Goal: Communication & Community: Connect with others

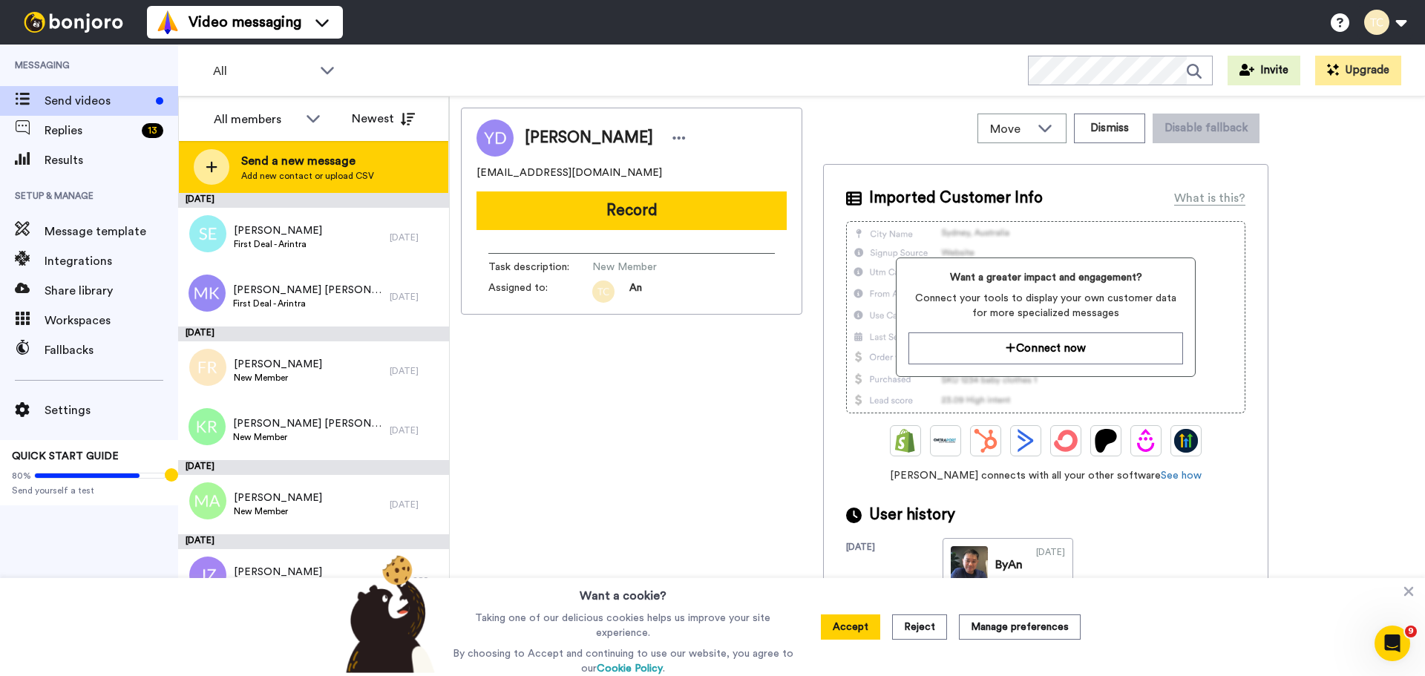
click at [304, 158] on span "Send a new message" at bounding box center [307, 161] width 133 height 18
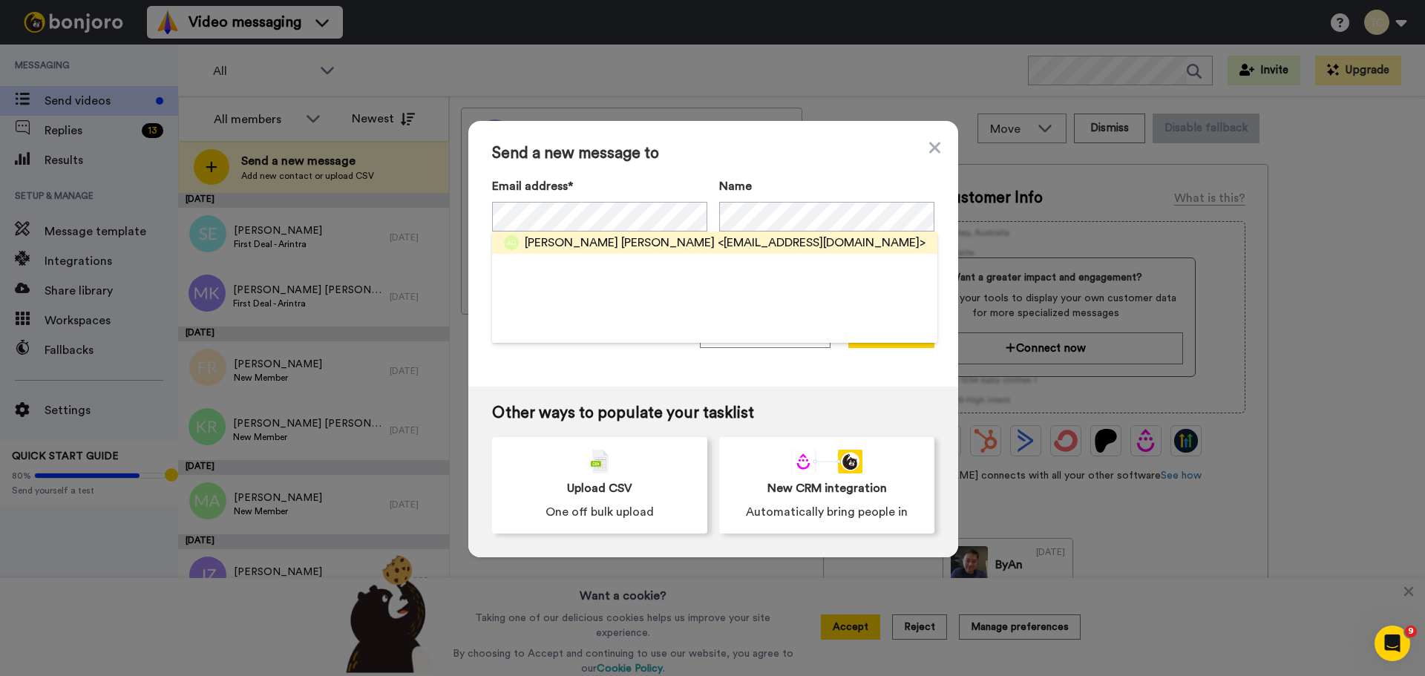
click at [528, 244] on span "[PERSON_NAME] [PERSON_NAME]" at bounding box center [620, 243] width 190 height 18
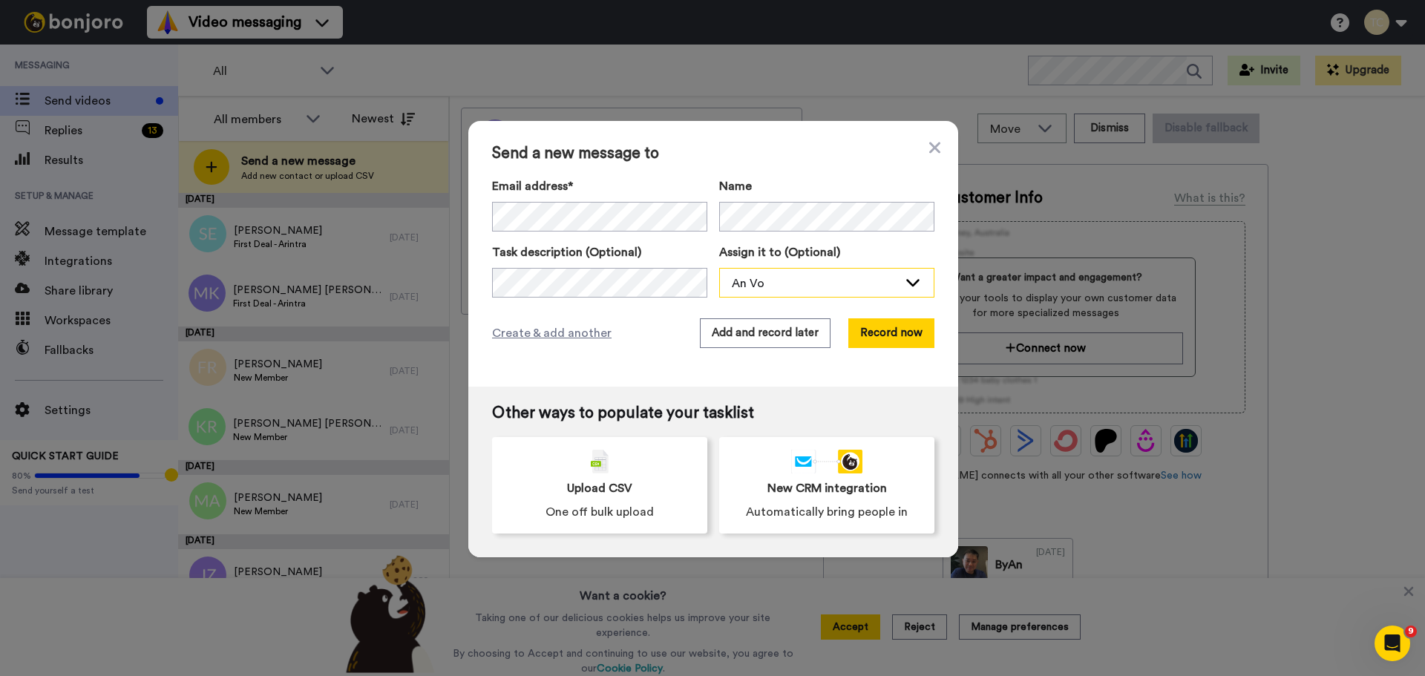
click at [796, 283] on div "An Vo" at bounding box center [815, 284] width 166 height 18
click at [753, 341] on span "Stew [PERSON_NAME]" at bounding box center [786, 339] width 134 height 15
click at [771, 340] on button "Add and record later" at bounding box center [765, 333] width 131 height 30
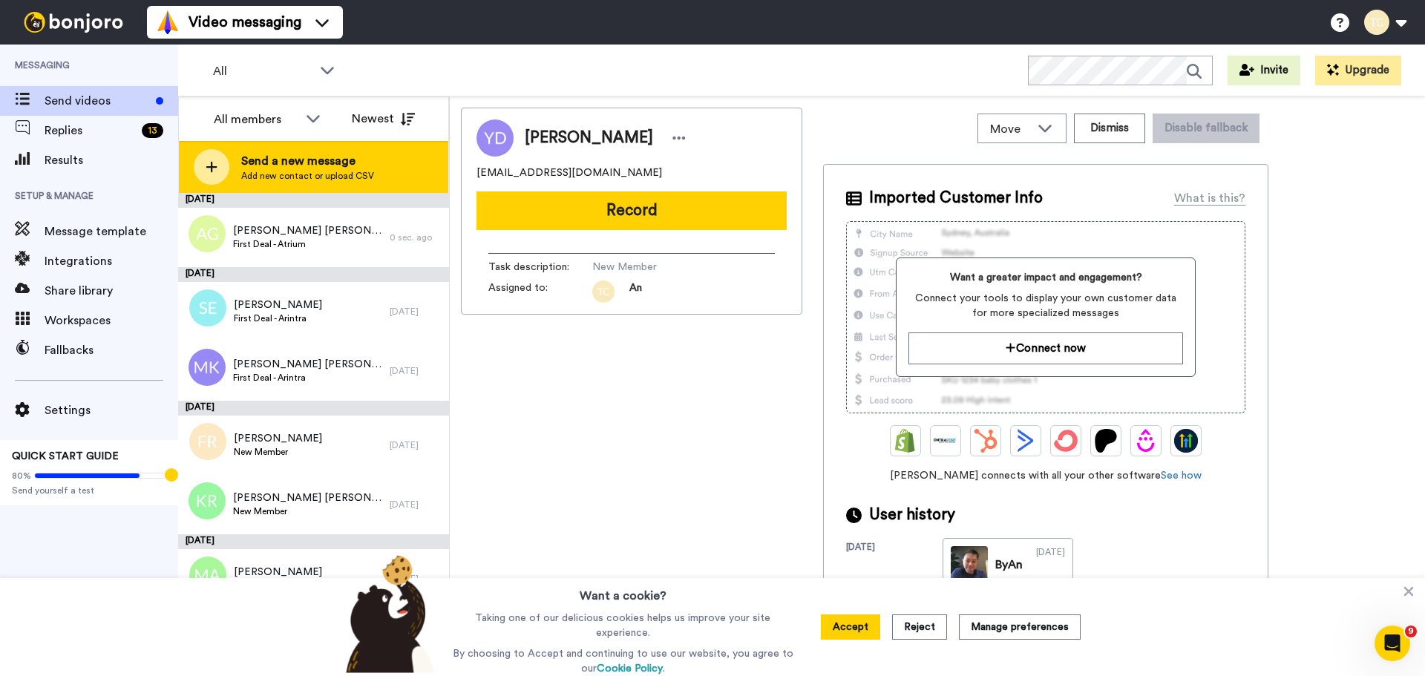
click at [274, 174] on span "Add new contact or upload CSV" at bounding box center [307, 176] width 133 height 12
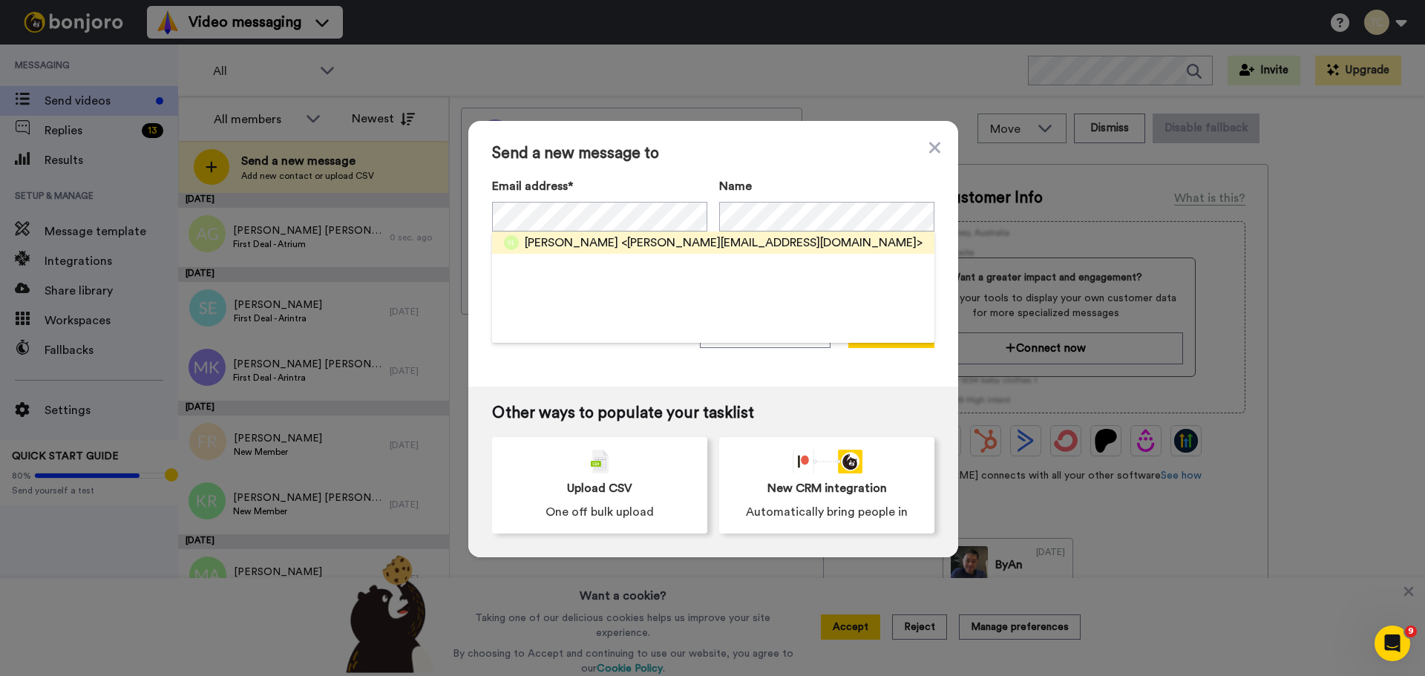
click at [621, 246] on span "<rosalind.loo7@gmail.com>" at bounding box center [771, 243] width 301 height 18
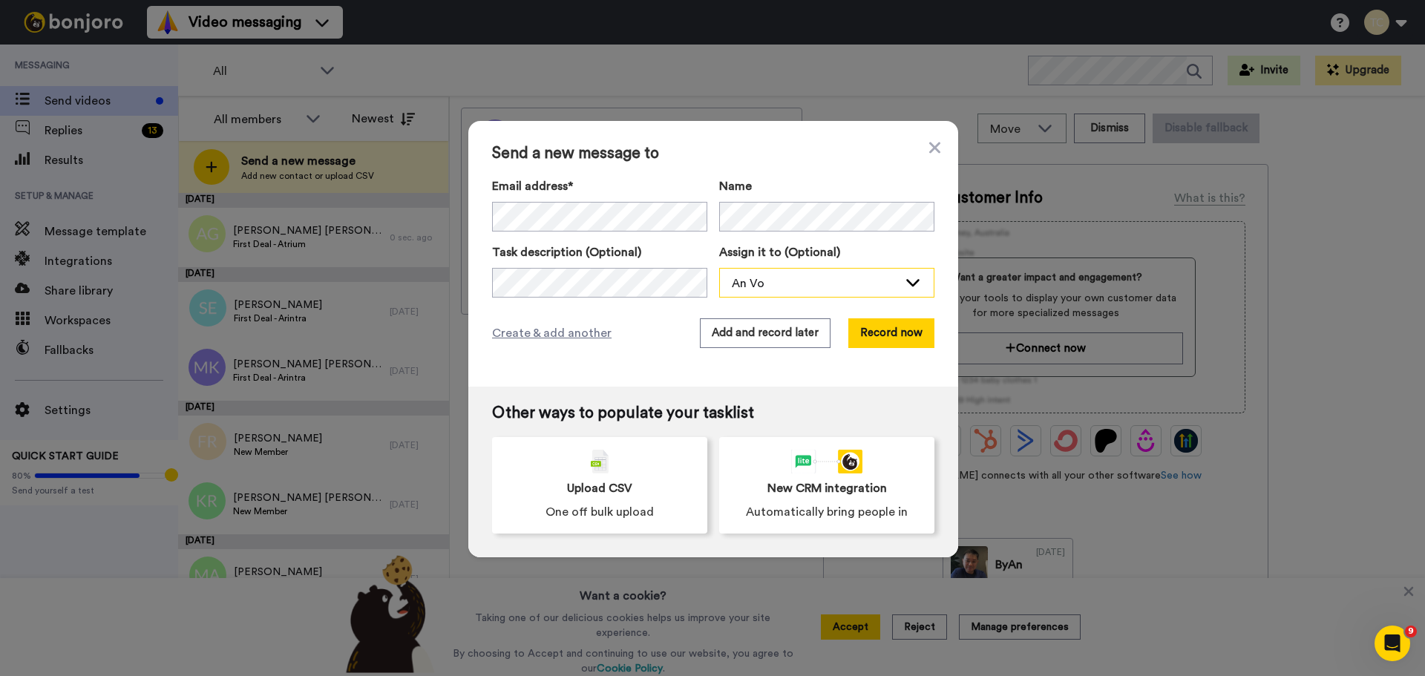
click at [801, 281] on div "An Vo" at bounding box center [815, 284] width 166 height 18
click at [752, 335] on span "Stew [PERSON_NAME]" at bounding box center [786, 339] width 134 height 15
click at [747, 336] on button "Add and record later" at bounding box center [765, 333] width 131 height 30
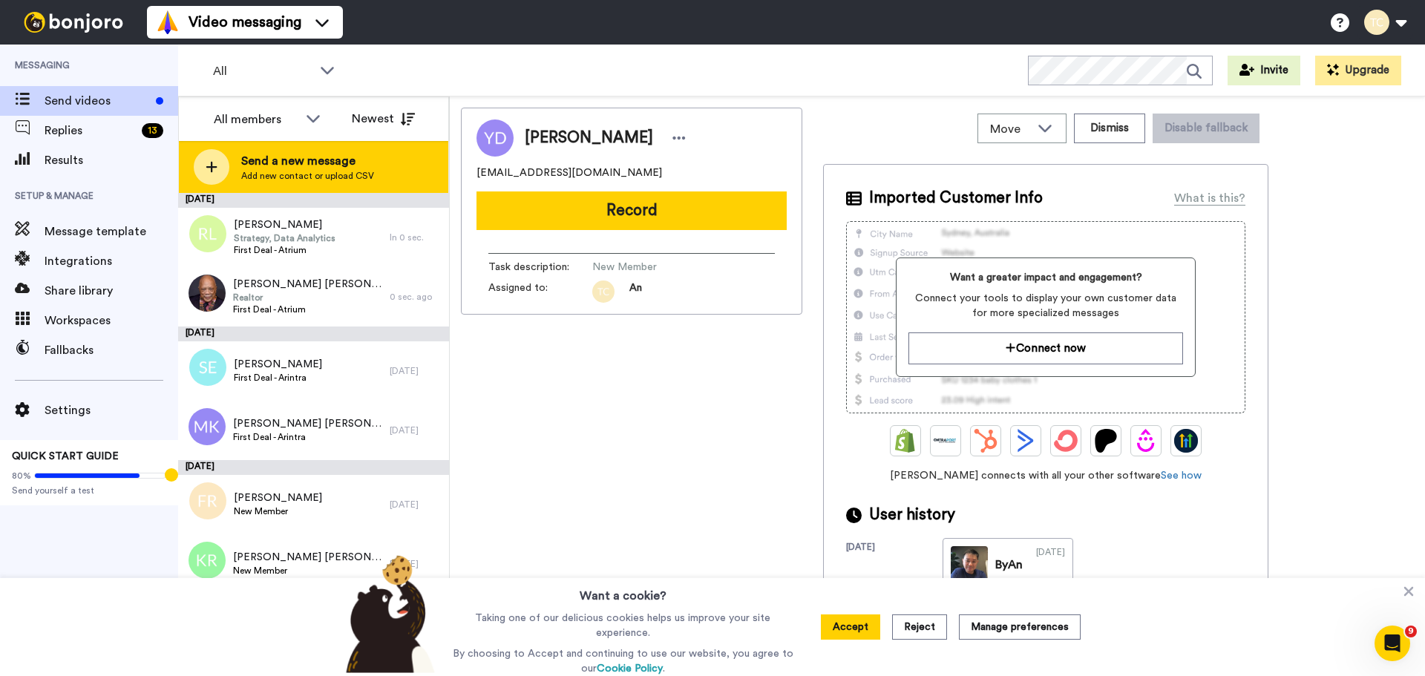
click at [299, 175] on span "Add new contact or upload CSV" at bounding box center [307, 176] width 133 height 12
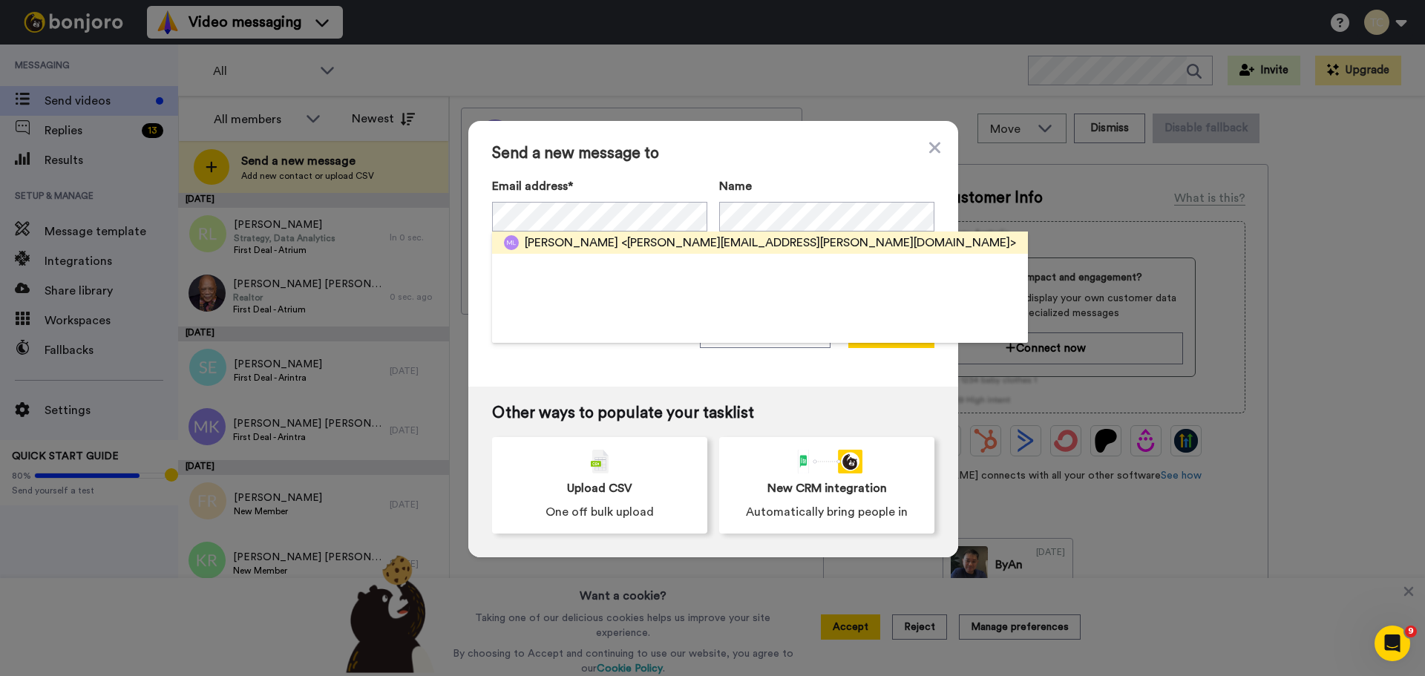
click at [569, 249] on span "[PERSON_NAME]" at bounding box center [572, 243] width 94 height 18
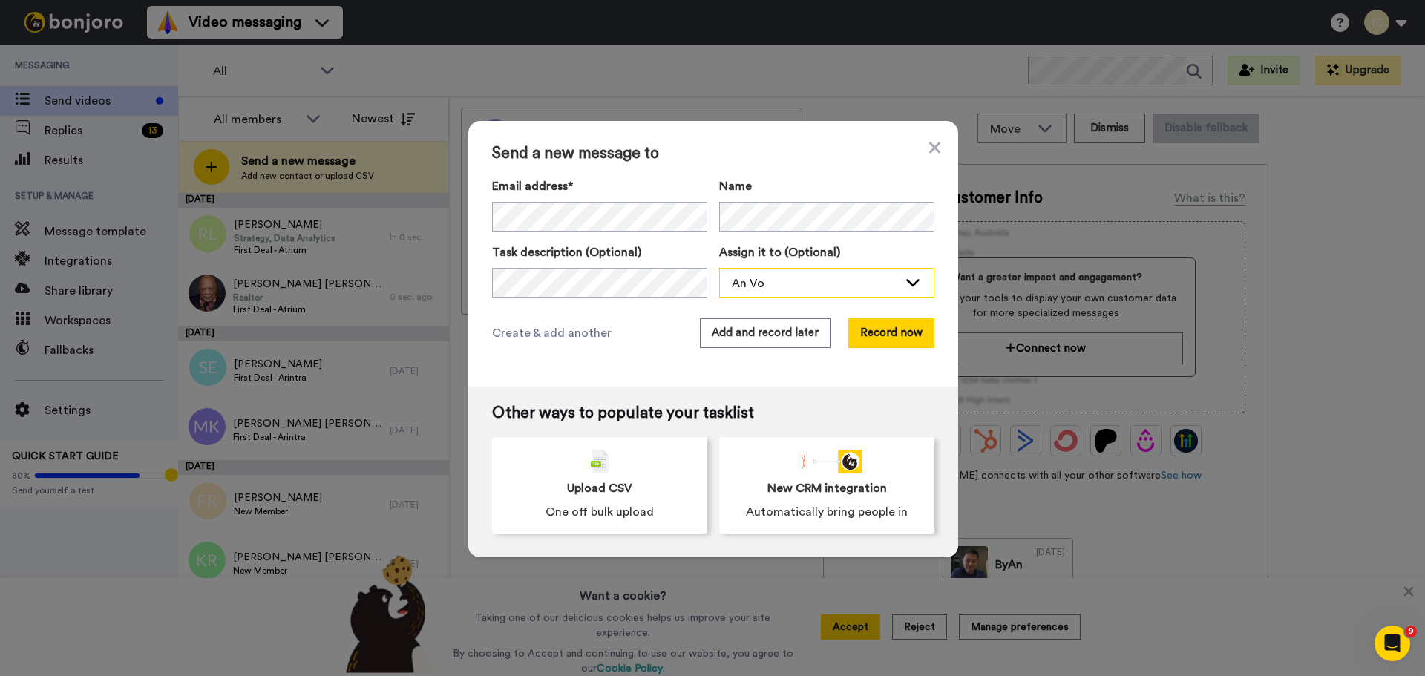
click at [737, 281] on div "An Vo" at bounding box center [815, 284] width 166 height 18
click at [763, 338] on span "Stew [PERSON_NAME]" at bounding box center [786, 339] width 134 height 15
click at [760, 335] on button "Add and record later" at bounding box center [765, 333] width 131 height 30
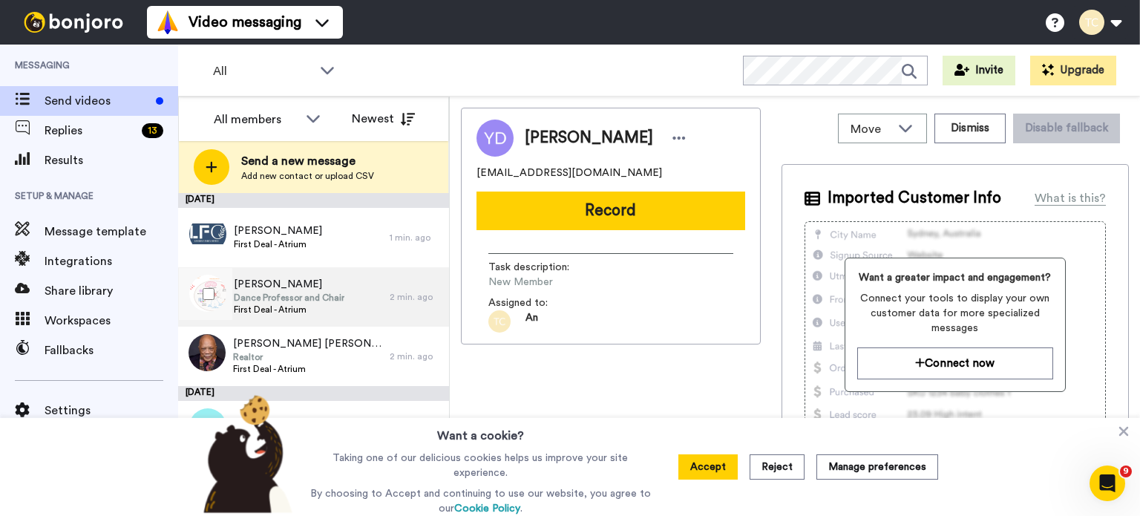
scroll to position [74, 0]
